Goal: Transaction & Acquisition: Purchase product/service

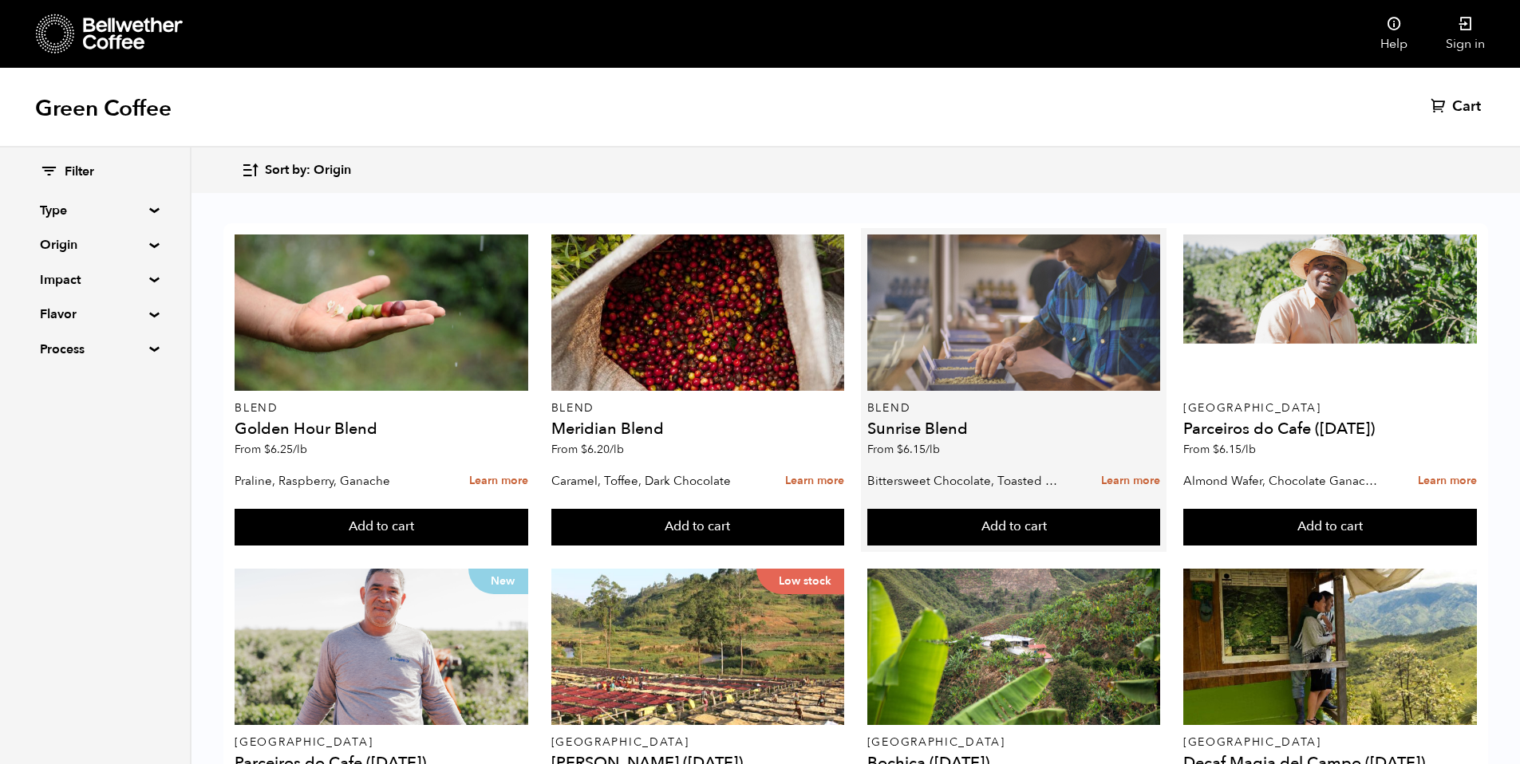
click at [961, 346] on div at bounding box center [1014, 313] width 294 height 156
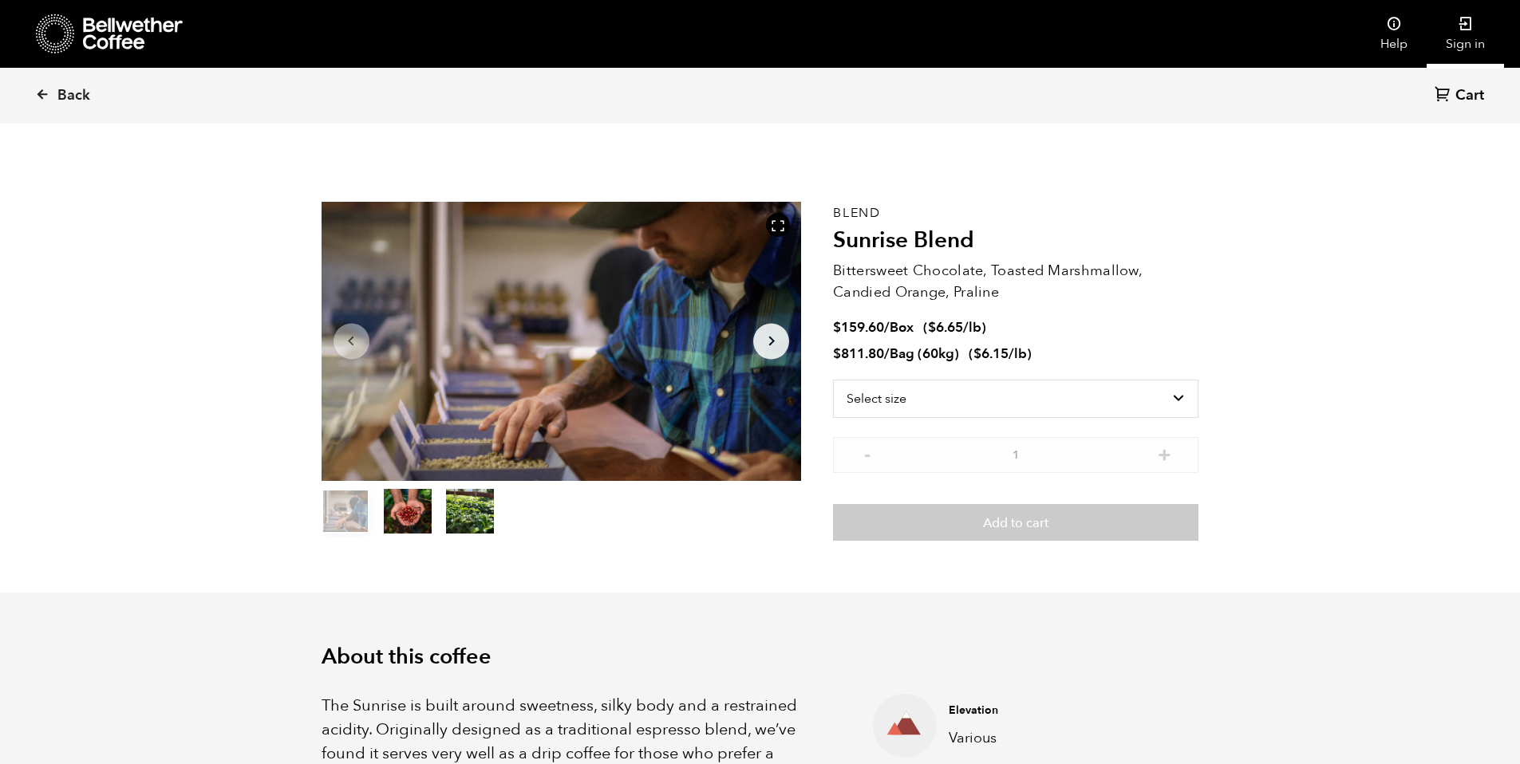
drag, startPoint x: 0, startPoint y: 0, endPoint x: 1459, endPoint y: 25, distance: 1459.5
click at [1461, 23] on icon at bounding box center [1466, 24] width 16 height 16
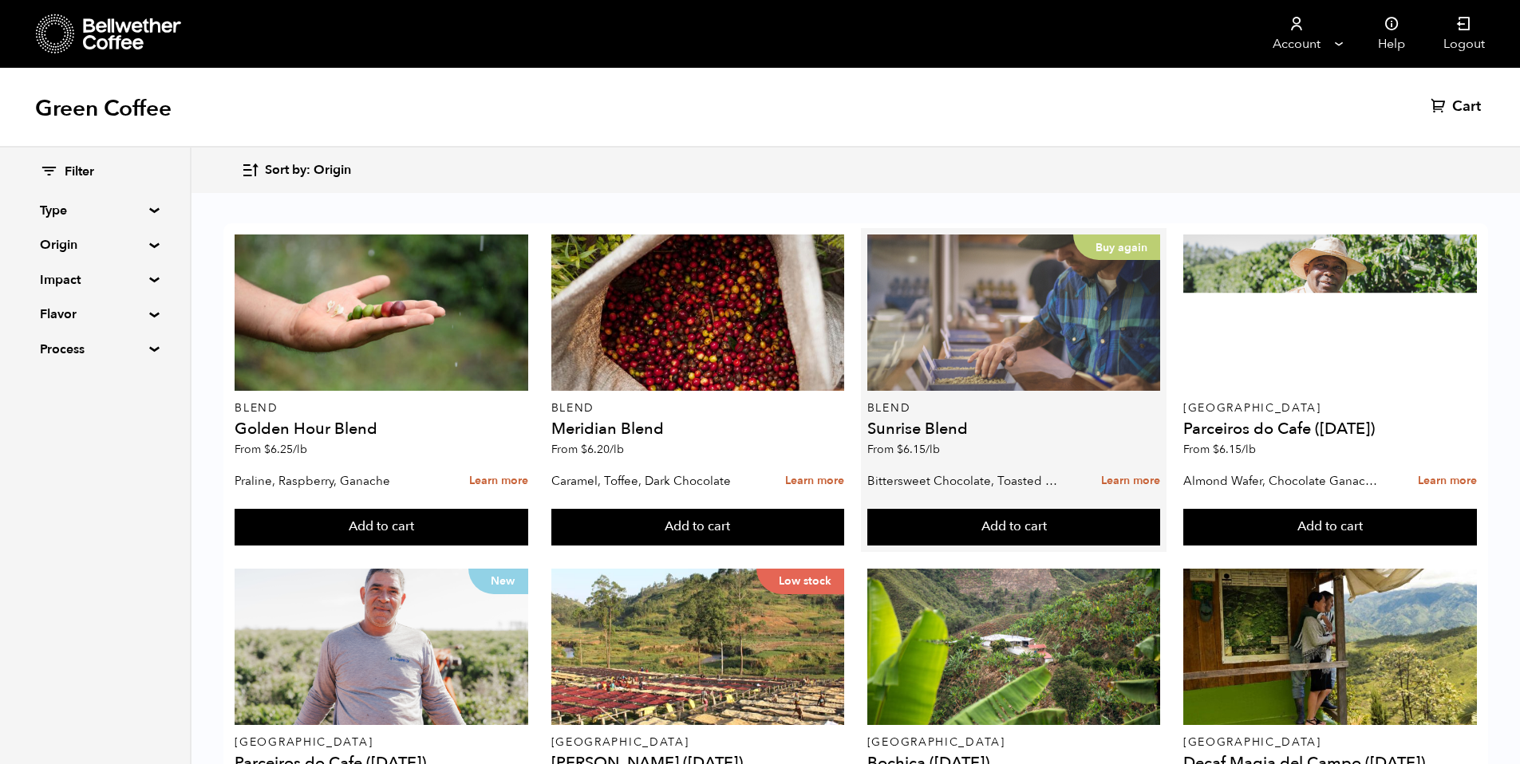
click at [981, 390] on div "Buy again" at bounding box center [1014, 313] width 294 height 156
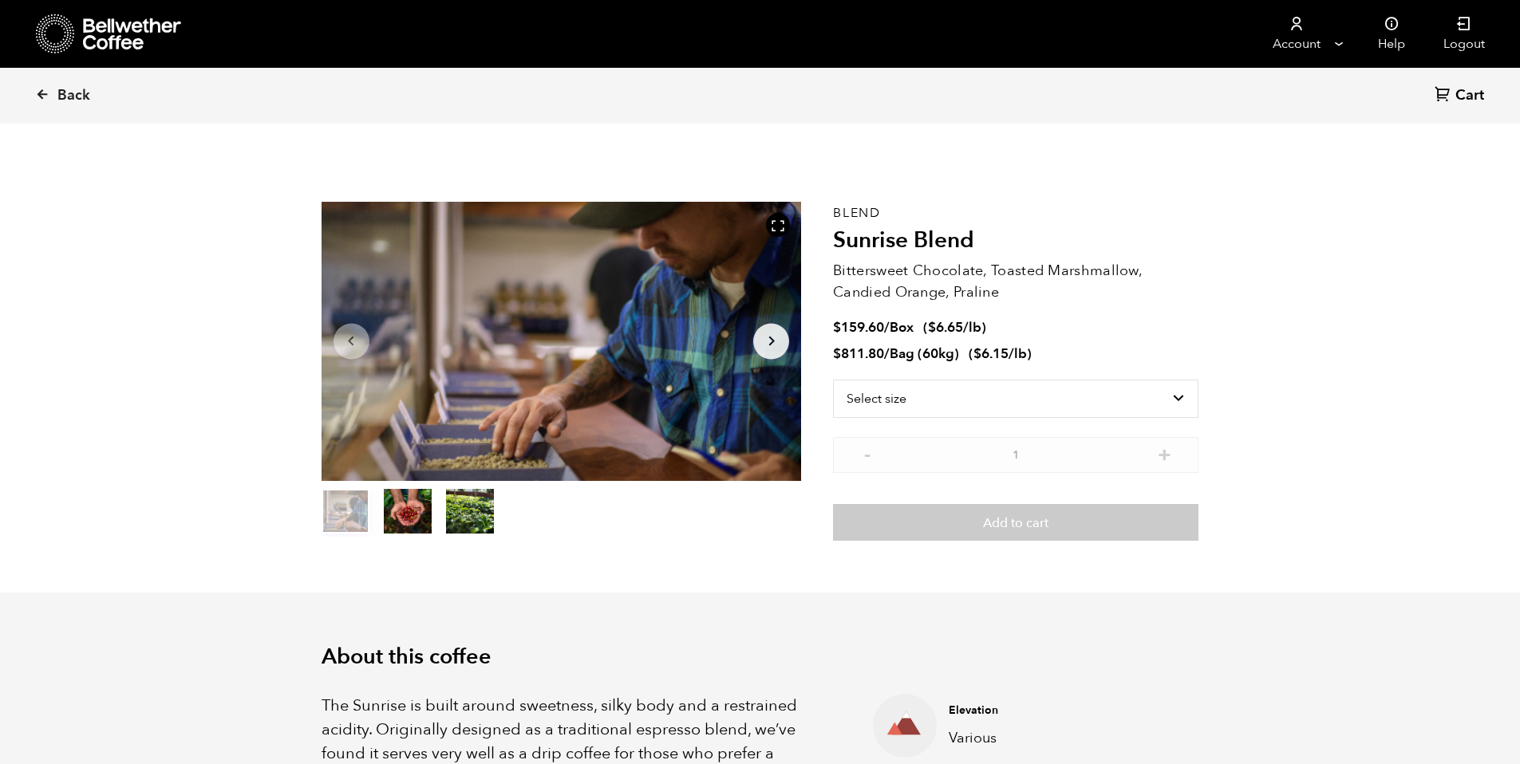
scroll to position [694, 850]
click at [1008, 397] on select "Select size Bag (60kg) (132 lbs) Box (24 lbs)" at bounding box center [1015, 399] width 365 height 38
select select "bag-3"
click at [833, 380] on select "Select size Bag (60kg) (132 lbs) Box (24 lbs)" at bounding box center [1015, 399] width 365 height 38
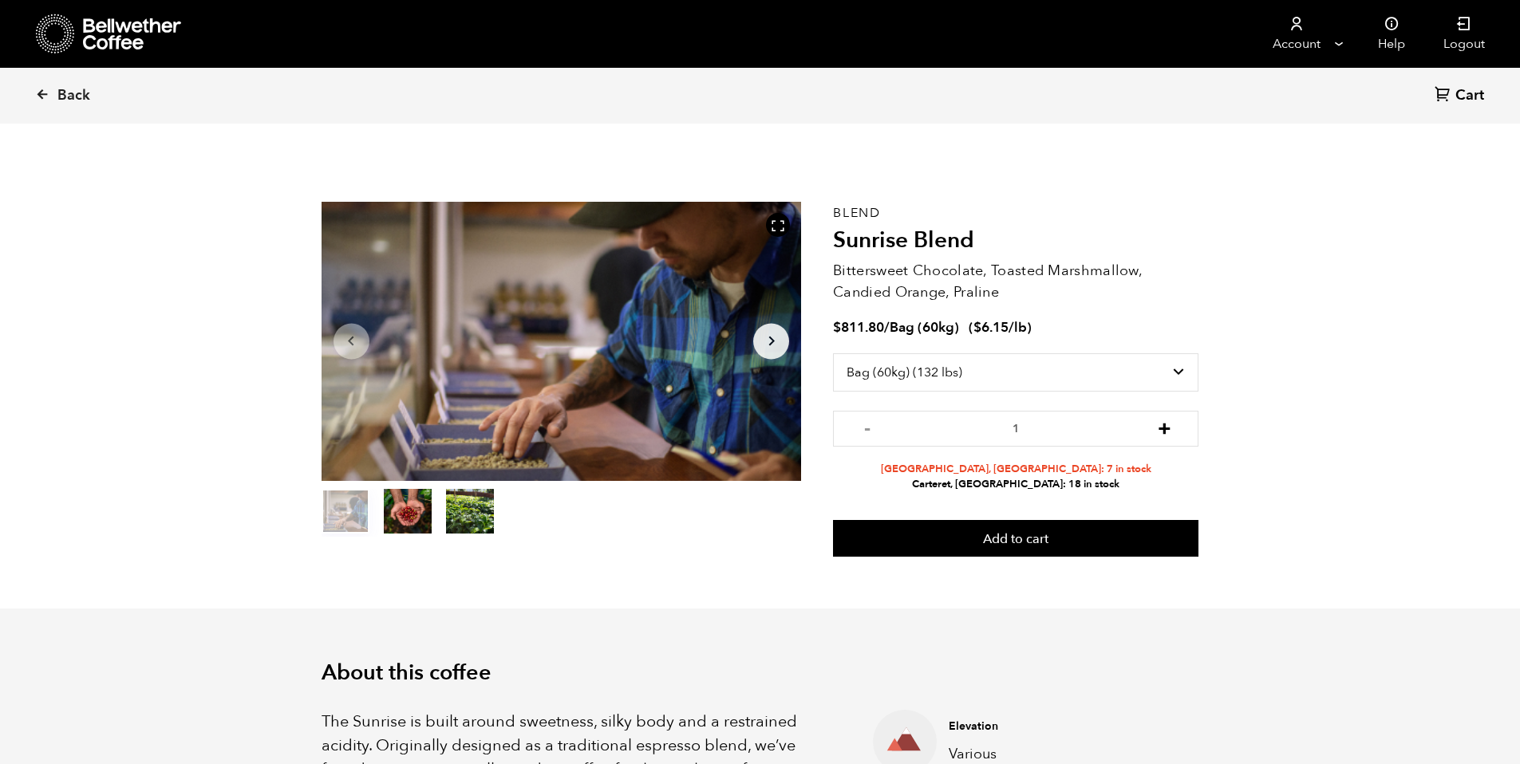
click at [1162, 426] on button "+" at bounding box center [1165, 427] width 20 height 16
type input "4"
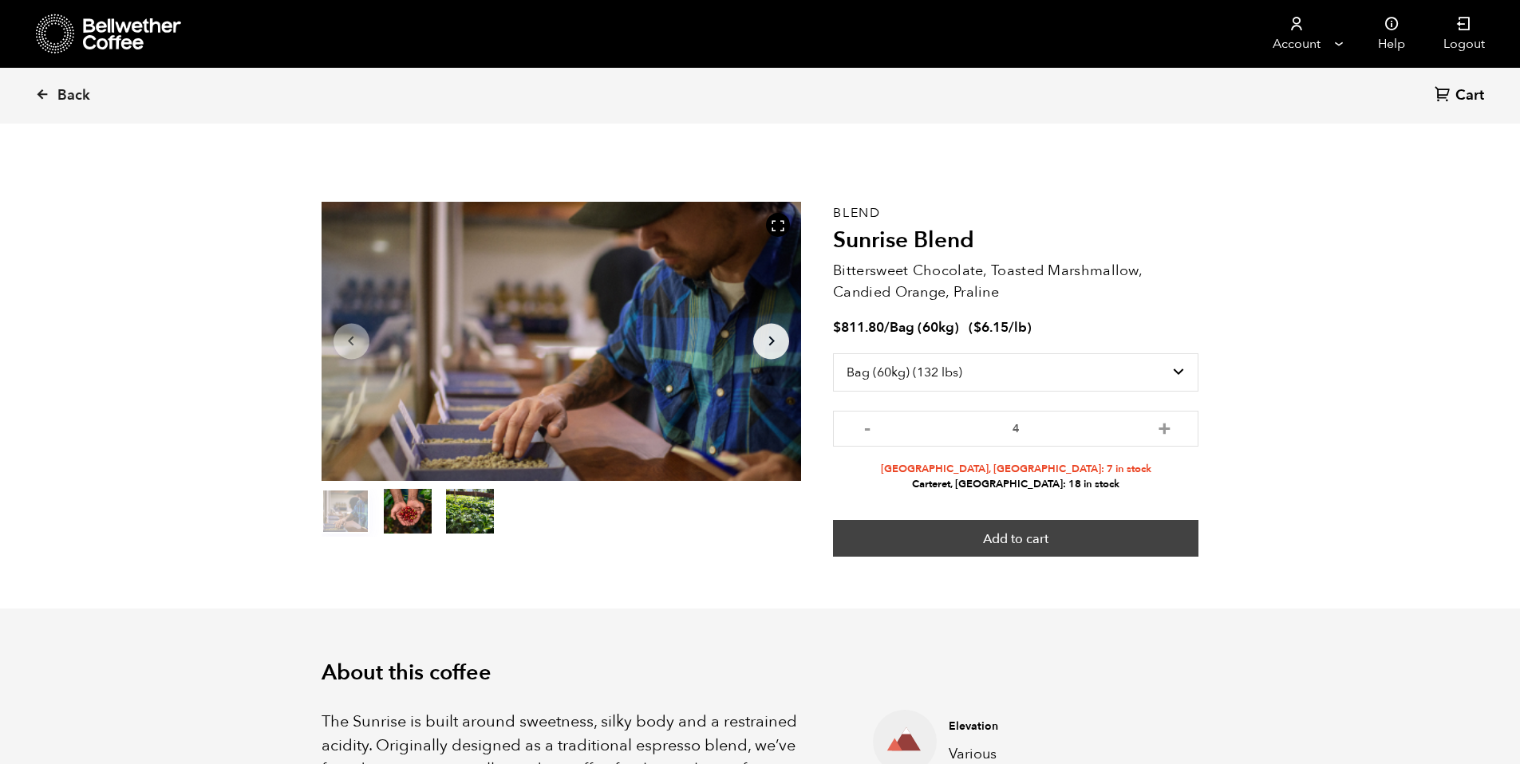
click at [1080, 534] on button "Add to cart" at bounding box center [1015, 538] width 365 height 37
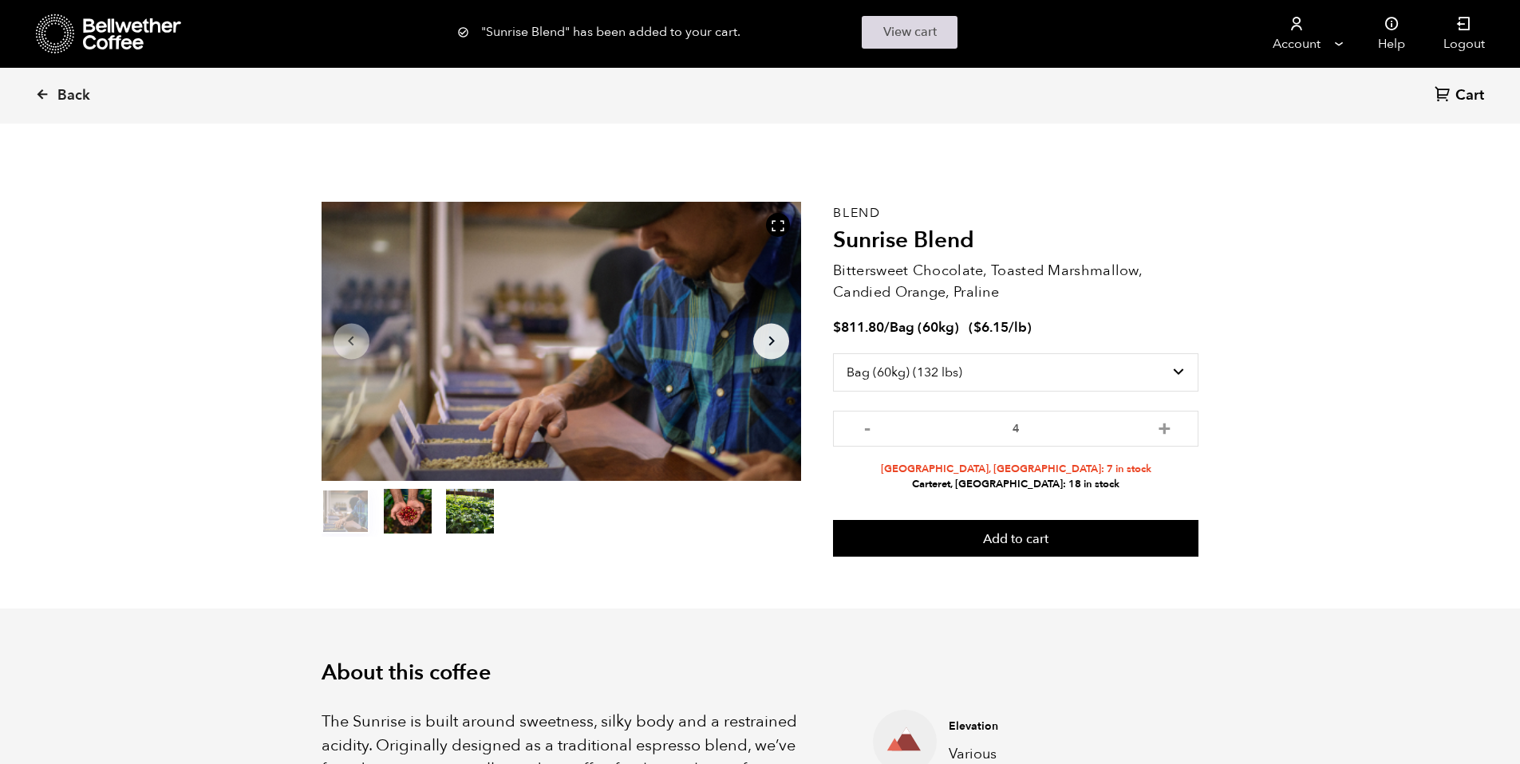
click at [924, 41] on link "View cart" at bounding box center [910, 32] width 96 height 33
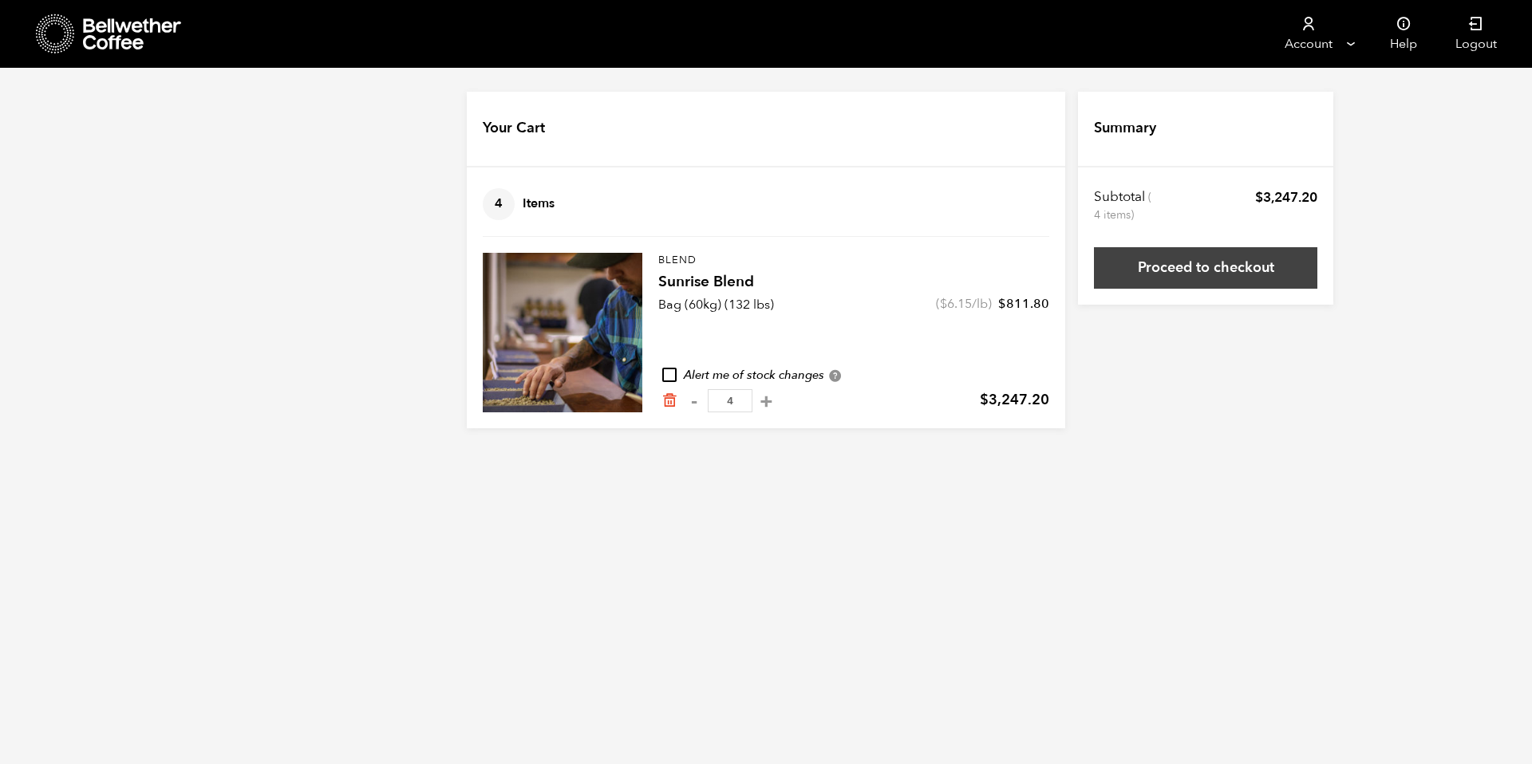
click at [1150, 262] on link "Proceed to checkout" at bounding box center [1205, 267] width 223 height 41
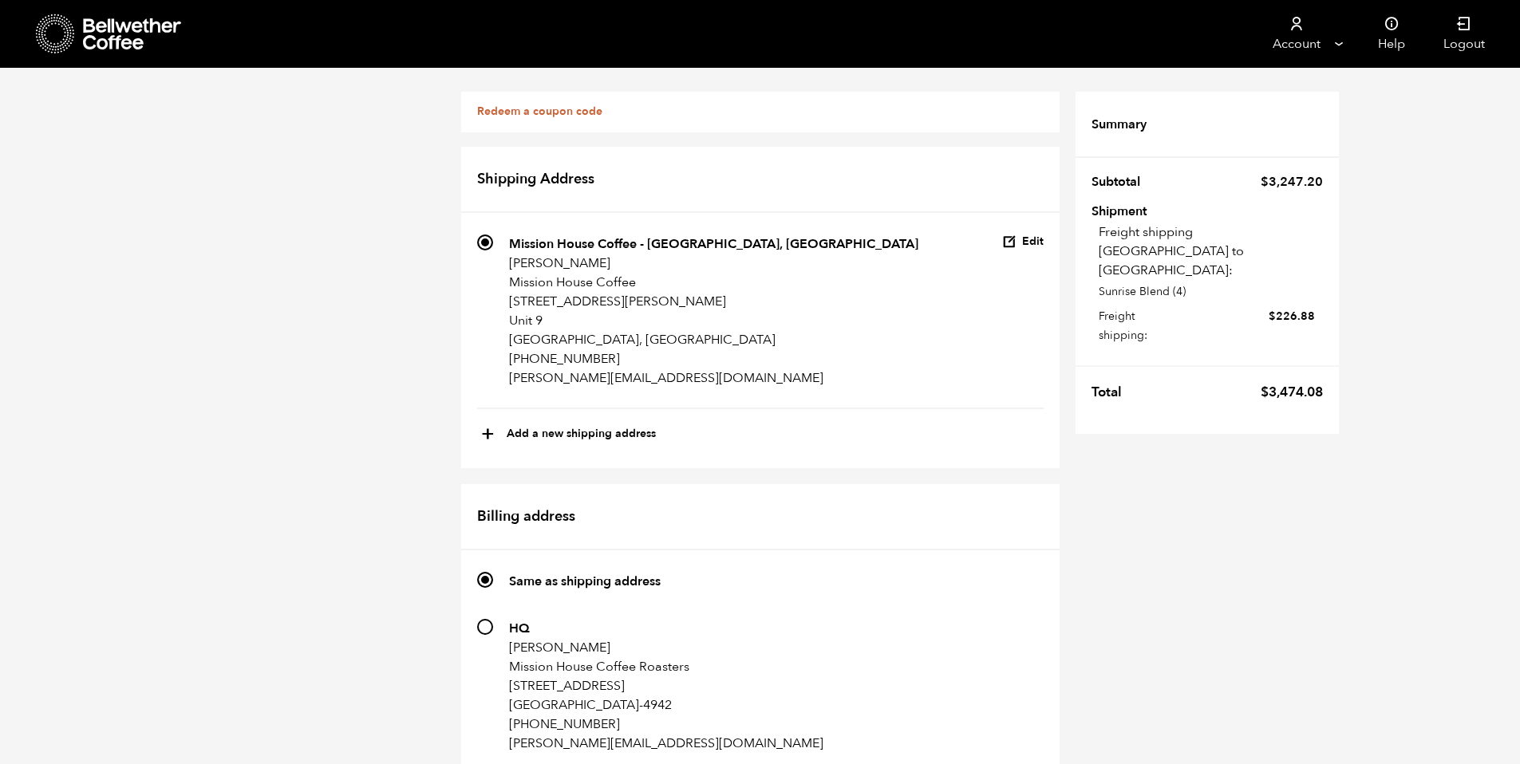
scroll to position [716, 0]
radio input "true"
